Goal: Transaction & Acquisition: Purchase product/service

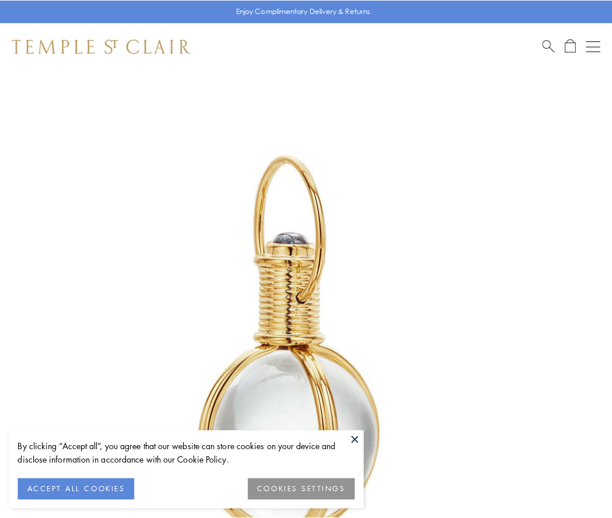
scroll to position [304, 0]
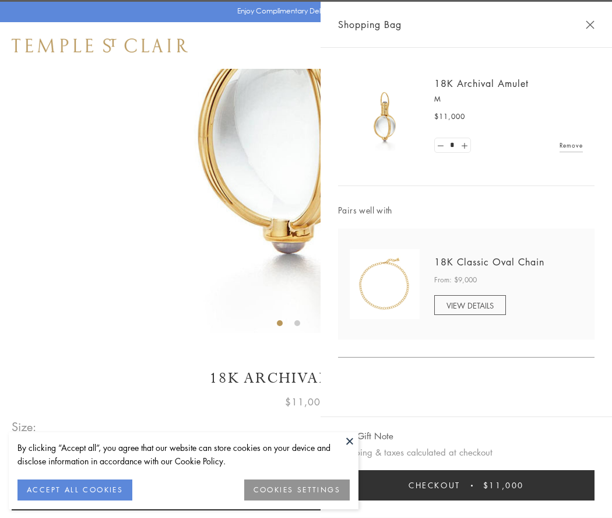
click at [466, 485] on button "Checkout $11,000" at bounding box center [466, 485] width 257 height 30
